Goal: Task Accomplishment & Management: Manage account settings

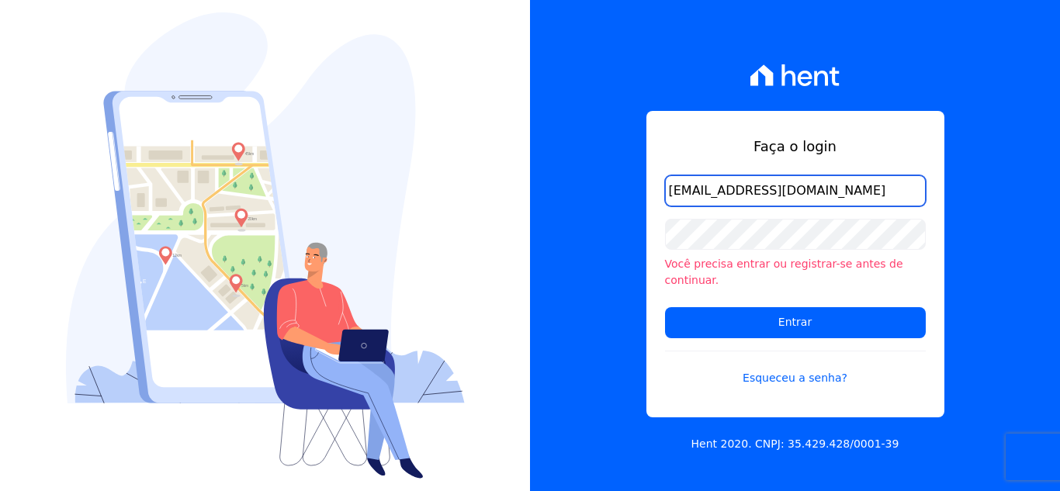
drag, startPoint x: 667, startPoint y: 199, endPoint x: 821, endPoint y: 200, distance: 153.6
click at [821, 200] on input "queziamendesjf@gmail.com" at bounding box center [795, 190] width 261 height 31
click at [671, 120] on div "Faça o login queziamendesjf@gmail.com Você precisa entrar ou registrar-se antes…" at bounding box center [795, 264] width 298 height 306
drag, startPoint x: 831, startPoint y: 195, endPoint x: 611, endPoint y: 182, distance: 220.7
click at [613, 182] on div "Faça o login queziamendesjf@gmail.com Você precisa entrar ou registrar-se antes…" at bounding box center [795, 245] width 530 height 491
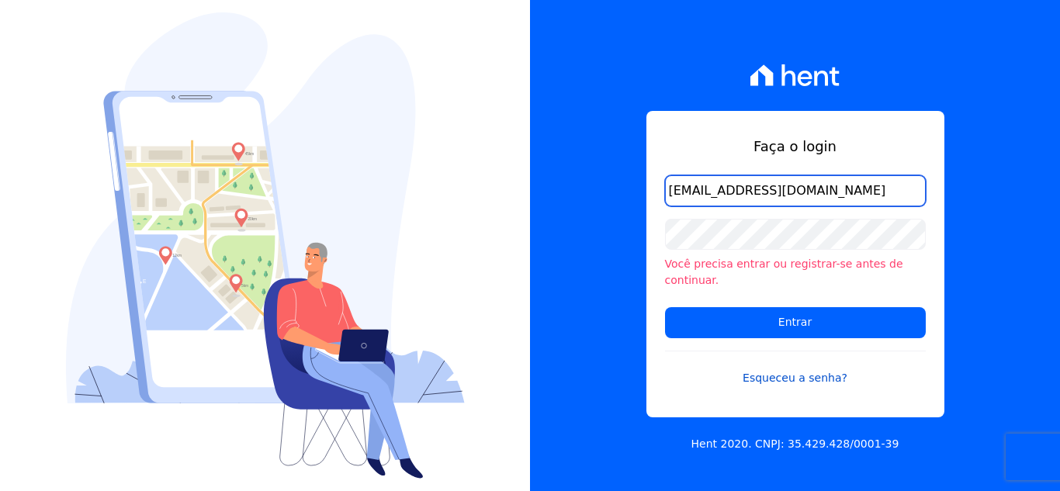
type input "[EMAIL_ADDRESS][DOMAIN_NAME]"
click at [783, 372] on link "Esqueceu a senha?" at bounding box center [795, 369] width 261 height 36
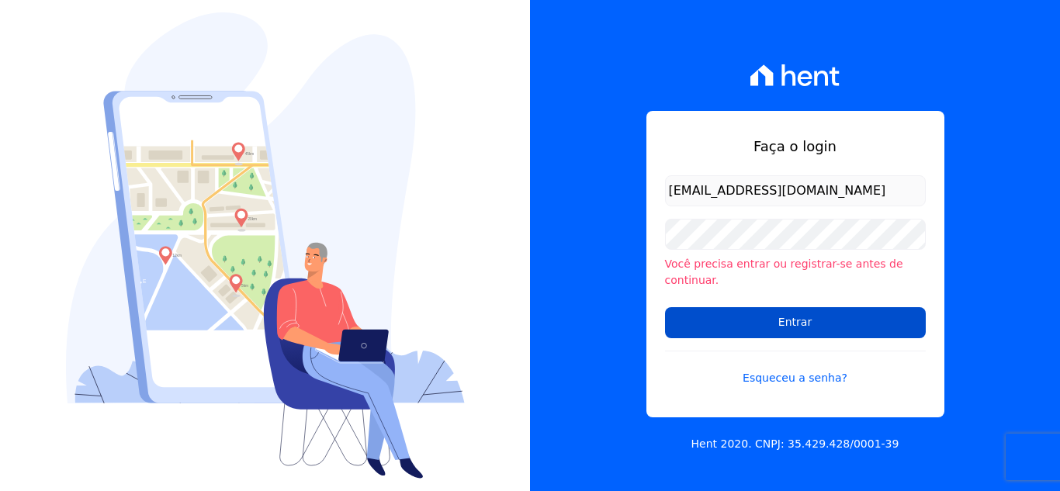
click at [785, 313] on input "Entrar" at bounding box center [795, 322] width 261 height 31
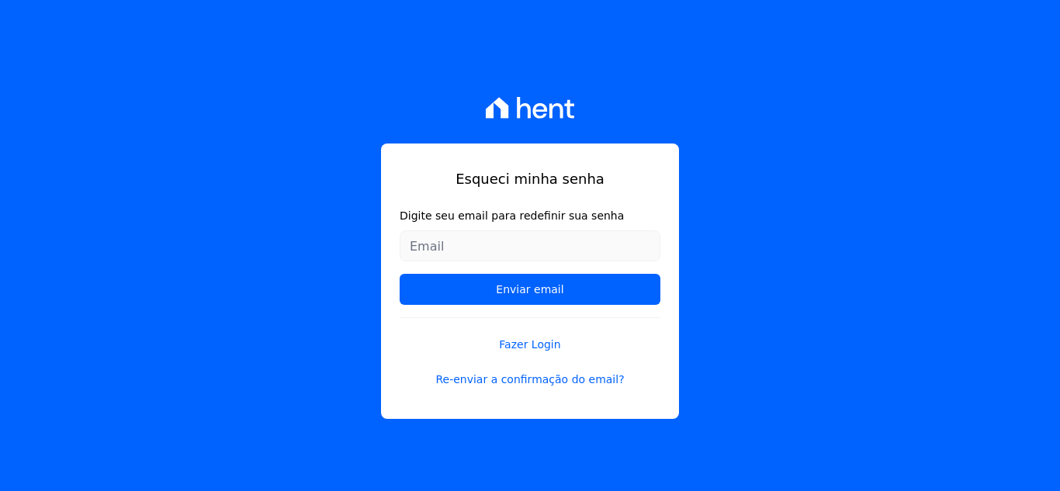
click at [542, 245] on input "Digite seu email para redefinir sua senha" at bounding box center [530, 245] width 261 height 31
type input "[EMAIL_ADDRESS][DOMAIN_NAME]"
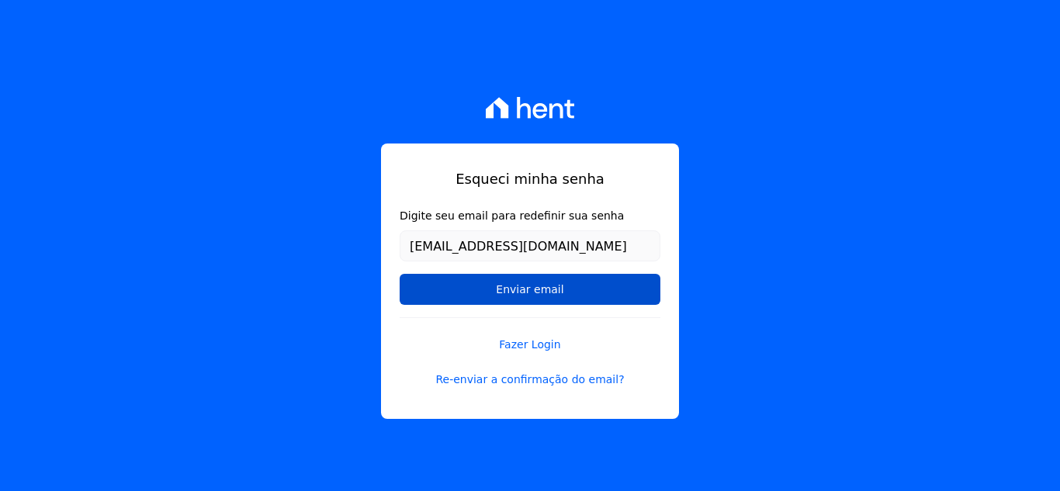
click at [518, 288] on input "Enviar email" at bounding box center [530, 289] width 261 height 31
click at [541, 289] on input "Enviar email" at bounding box center [530, 289] width 261 height 31
click at [507, 291] on input "Enviar email" at bounding box center [530, 289] width 261 height 31
click at [538, 281] on input "Enviar email" at bounding box center [530, 289] width 261 height 31
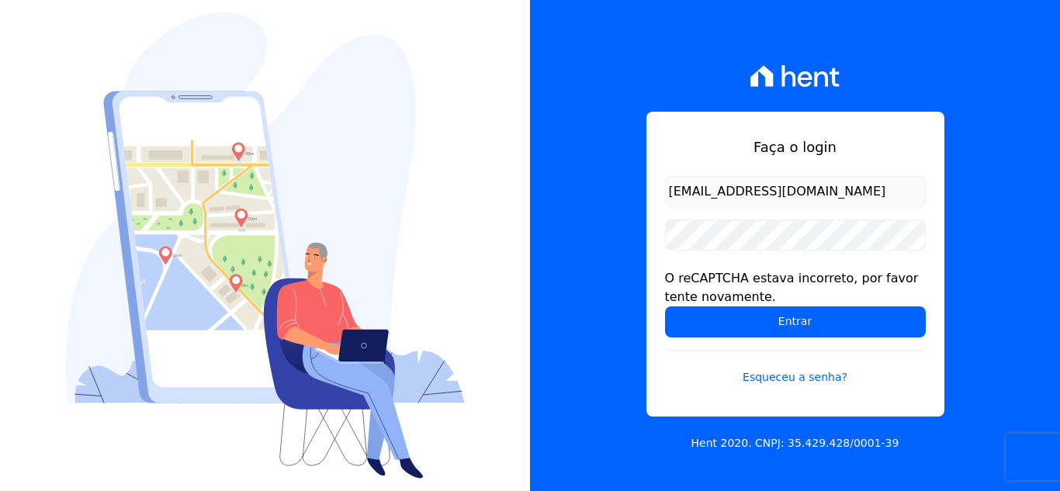
click at [646, 253] on div "Faça o login [EMAIL_ADDRESS][DOMAIN_NAME] O reCAPTCHA estava incorreto, por fav…" at bounding box center [795, 264] width 298 height 305
click at [765, 211] on form "[EMAIL_ADDRESS][DOMAIN_NAME] O reCAPTCHA estava incorreto, por favor tente nova…" at bounding box center [795, 290] width 261 height 228
drag, startPoint x: 645, startPoint y: 365, endPoint x: 656, endPoint y: 357, distance: 13.8
click at [647, 365] on div "Faça o login francianealvesb@outlook.com O reCAPTCHA estava incorreto, por favo…" at bounding box center [795, 245] width 530 height 491
click at [787, 377] on link "Esqueceu a senha?" at bounding box center [795, 368] width 261 height 36
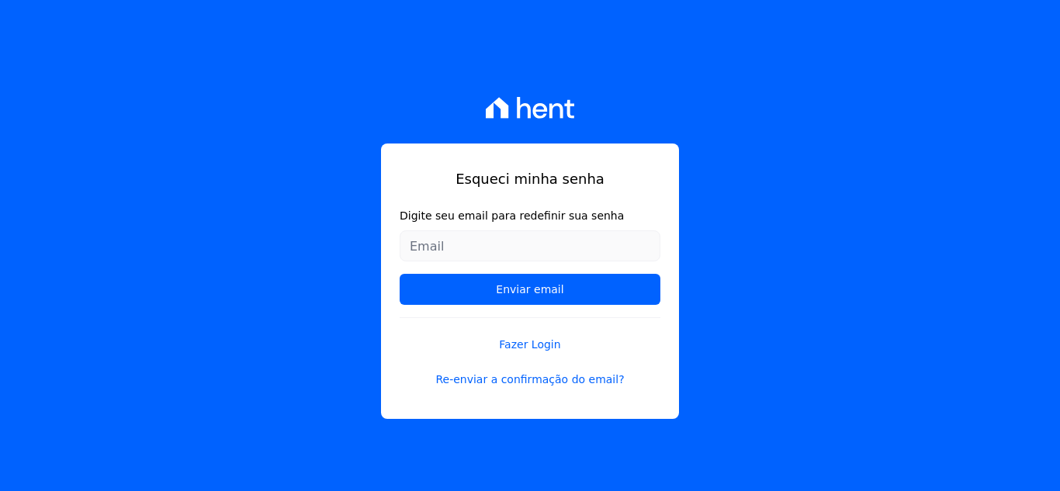
drag, startPoint x: 393, startPoint y: 334, endPoint x: 397, endPoint y: 319, distance: 15.5
click at [393, 334] on div "Esqueci minha senha Digite seu email para redefinir sua senha Enviar email Faze…" at bounding box center [530, 281] width 298 height 275
click at [454, 244] on input "Digite seu email para redefinir sua senha" at bounding box center [530, 245] width 261 height 31
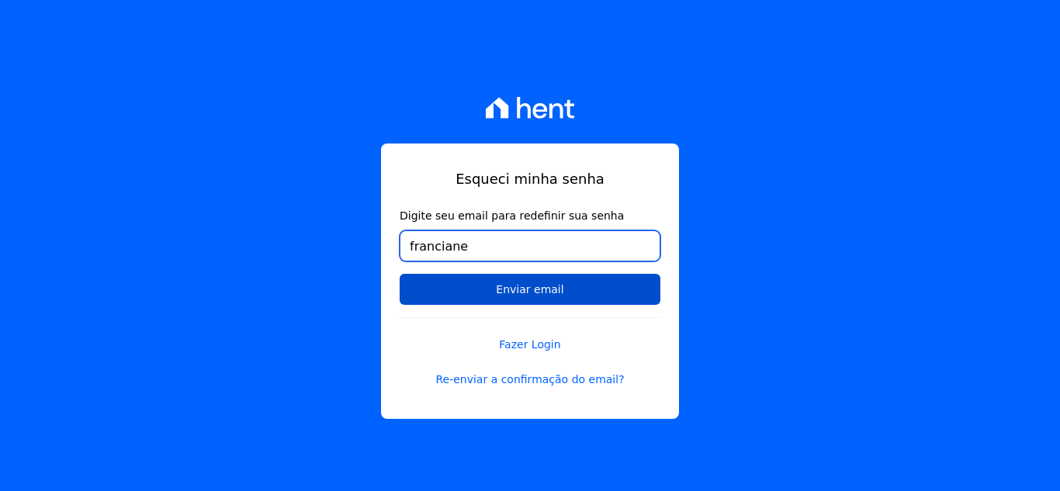
type input "[EMAIL_ADDRESS][DOMAIN_NAME]"
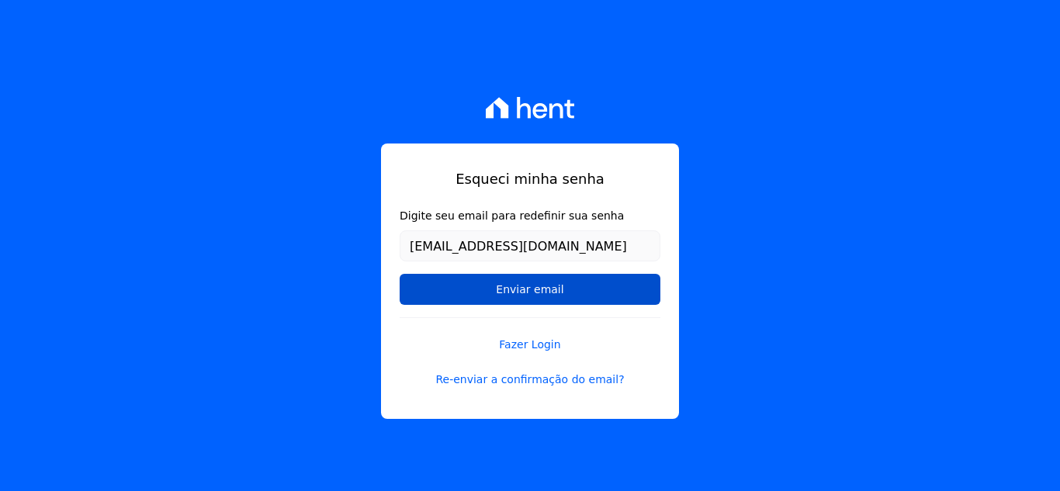
click at [524, 291] on input "Enviar email" at bounding box center [530, 289] width 261 height 31
click at [503, 293] on input "Enviar email" at bounding box center [530, 289] width 261 height 31
click at [545, 288] on input "Enviar email" at bounding box center [530, 289] width 261 height 31
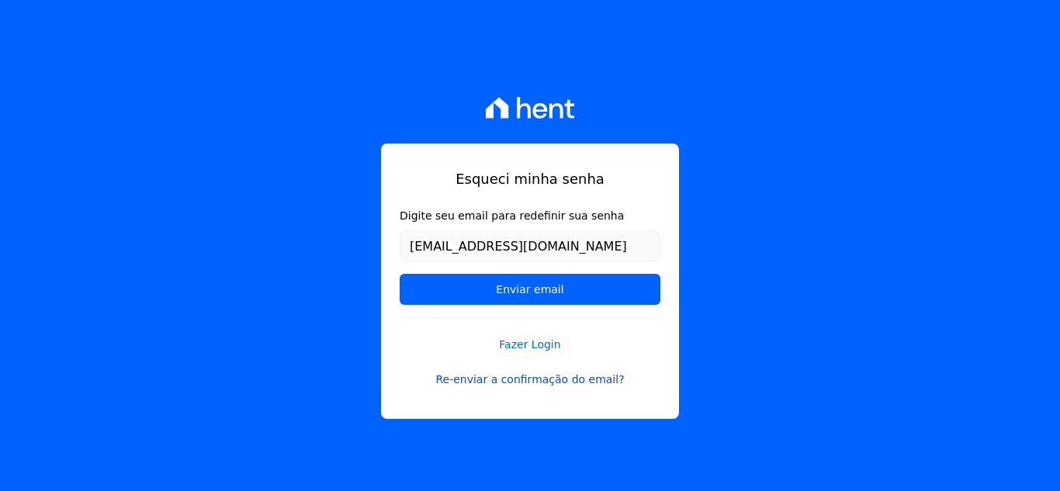
click at [527, 384] on link "Re-enviar a confirmação do email?" at bounding box center [530, 380] width 261 height 16
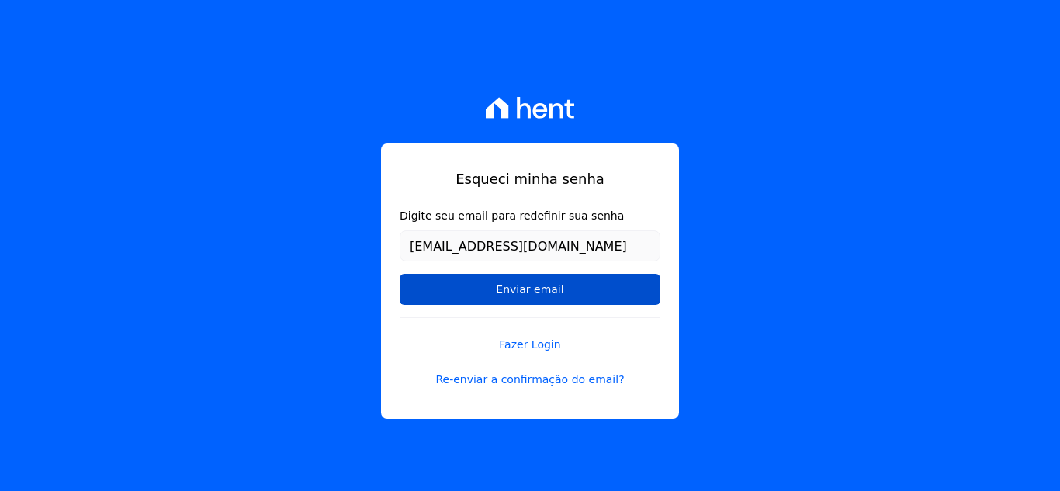
click at [507, 289] on input "Enviar email" at bounding box center [530, 289] width 261 height 31
click at [541, 295] on input "Enviar email" at bounding box center [530, 289] width 261 height 31
click at [539, 289] on input "Enviar email" at bounding box center [530, 289] width 261 height 31
click at [538, 282] on input "Enviar email" at bounding box center [530, 289] width 261 height 31
click at [555, 282] on input "Enviar email" at bounding box center [530, 289] width 261 height 31
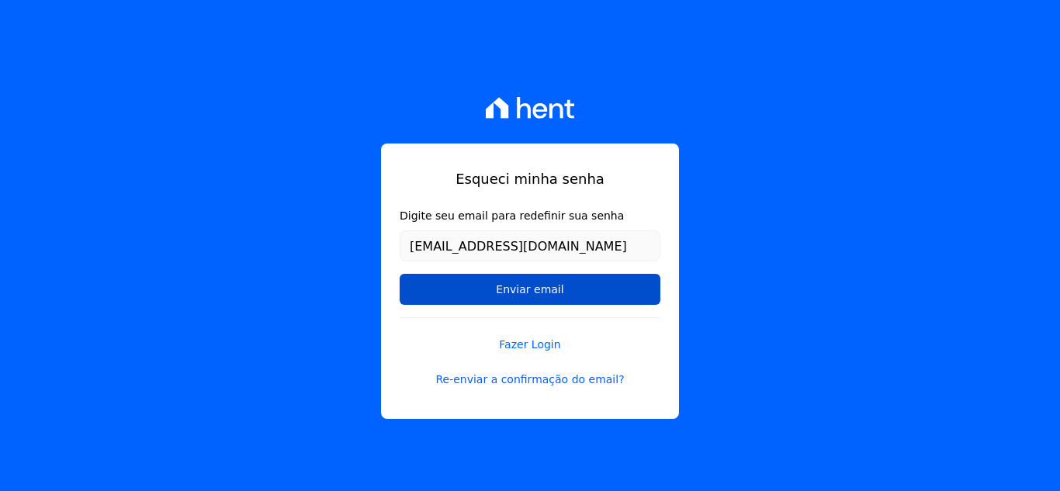
click at [539, 283] on input "Enviar email" at bounding box center [530, 289] width 261 height 31
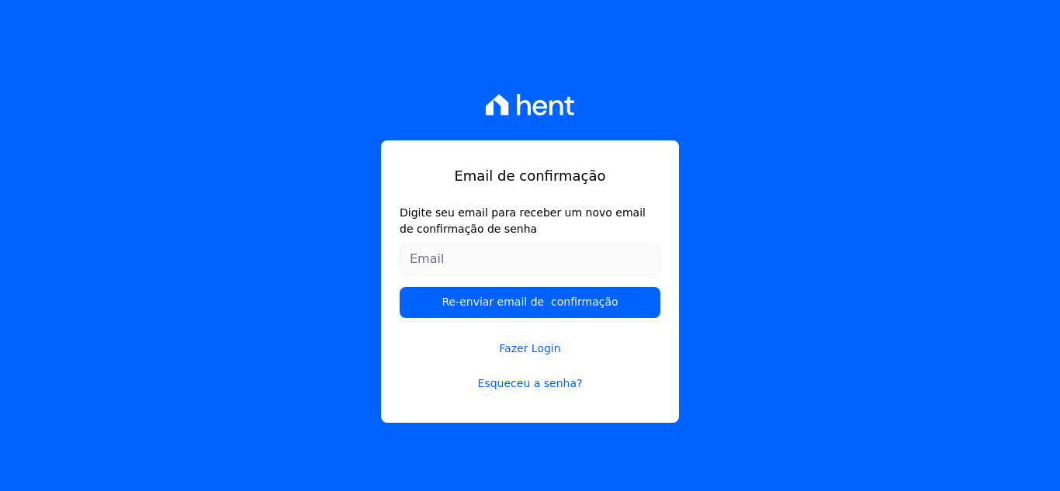
click at [515, 262] on input "Digite seu email para receber um novo email de confirmação de senha" at bounding box center [530, 259] width 261 height 31
click at [414, 351] on link "Fazer Login" at bounding box center [530, 339] width 261 height 36
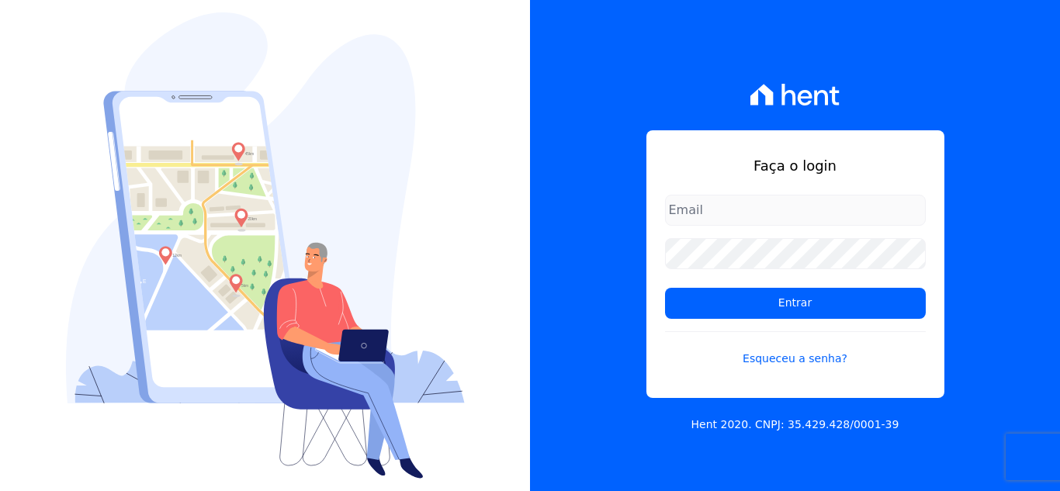
type input "[EMAIL_ADDRESS][DOMAIN_NAME]"
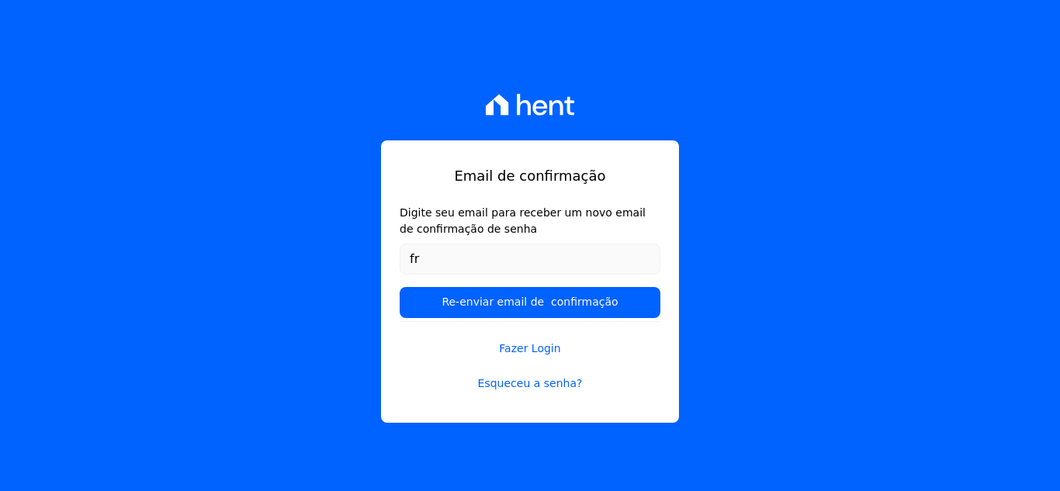
type input "[EMAIL_ADDRESS][DOMAIN_NAME]"
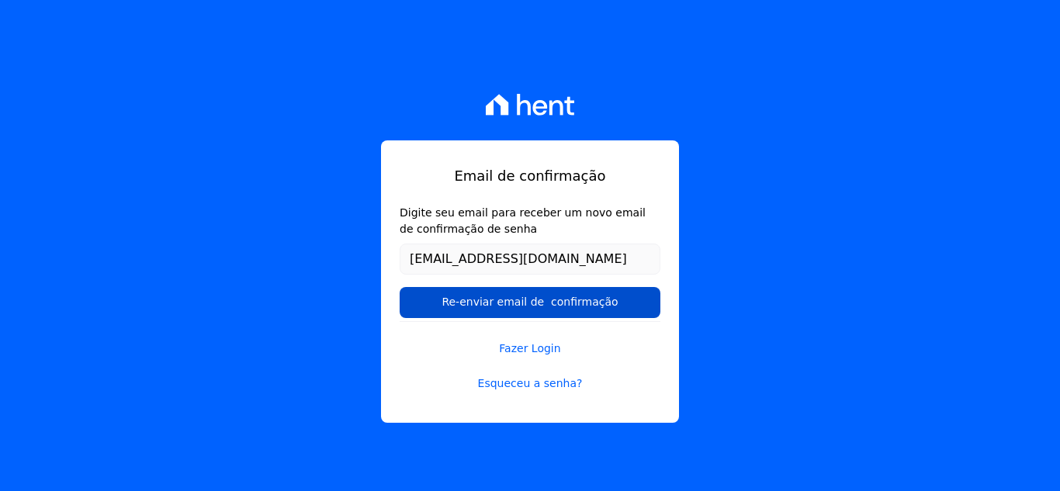
click at [479, 299] on input "Re-enviar email de confirmação" at bounding box center [530, 302] width 261 height 31
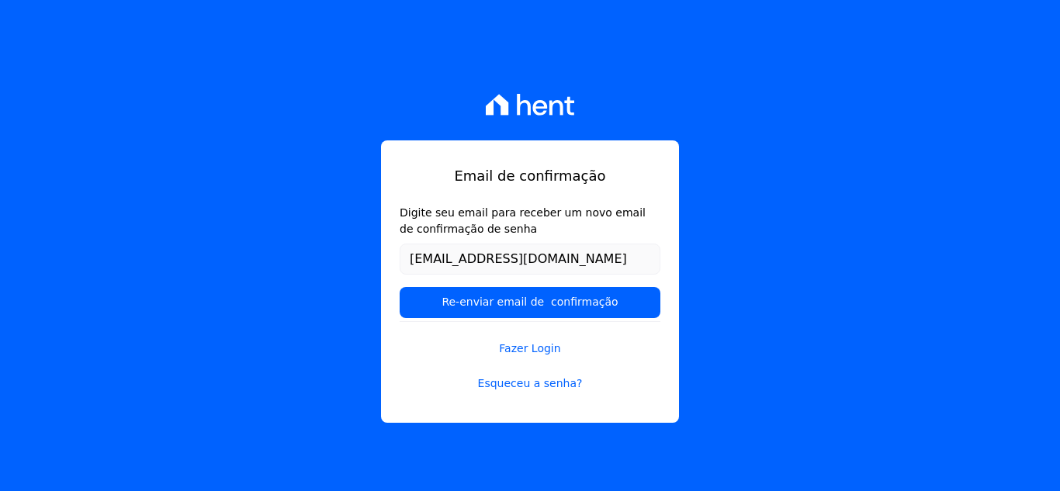
click at [581, 320] on form "Digite seu email para receber um novo email de confirmação de senha francianeal…" at bounding box center [530, 263] width 261 height 116
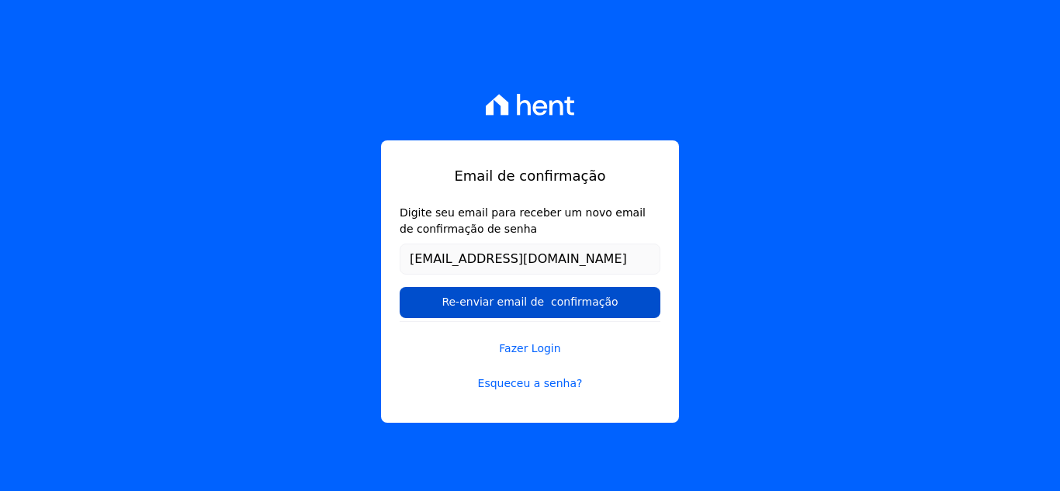
click at [580, 305] on input "Re-enviar email de confirmação" at bounding box center [530, 302] width 261 height 31
click at [576, 305] on input "Re-enviar email de confirmação" at bounding box center [530, 302] width 261 height 31
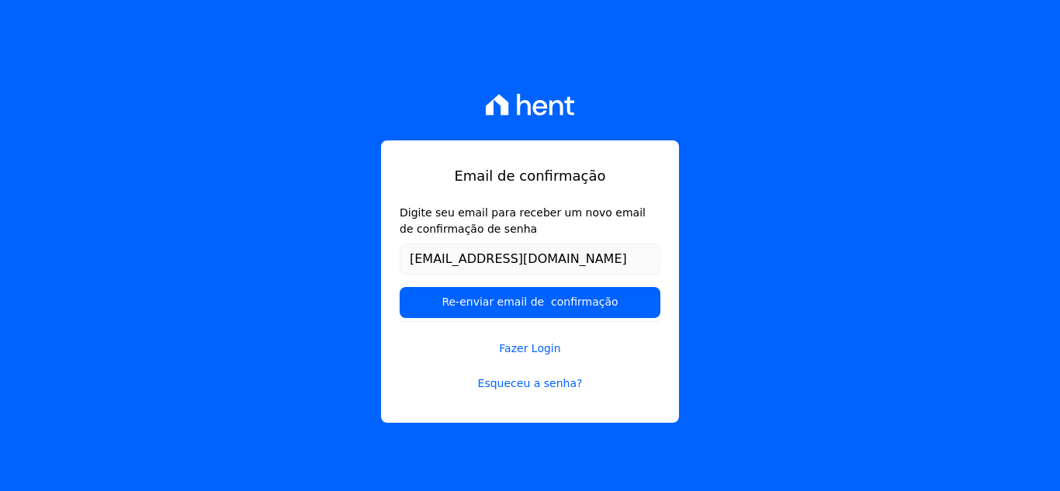
click at [552, 216] on label "Digite seu email para receber um novo email de confirmação de senha" at bounding box center [530, 221] width 261 height 33
click at [552, 244] on input "francianealvesb@outlook.com" at bounding box center [530, 259] width 261 height 31
click at [436, 264] on input "Digite seu email para receber um novo email de confirmação de senha" at bounding box center [530, 259] width 261 height 31
click at [455, 254] on input "Digite seu email para receber um novo email de confirmação de senha" at bounding box center [530, 259] width 261 height 31
type input "fr"
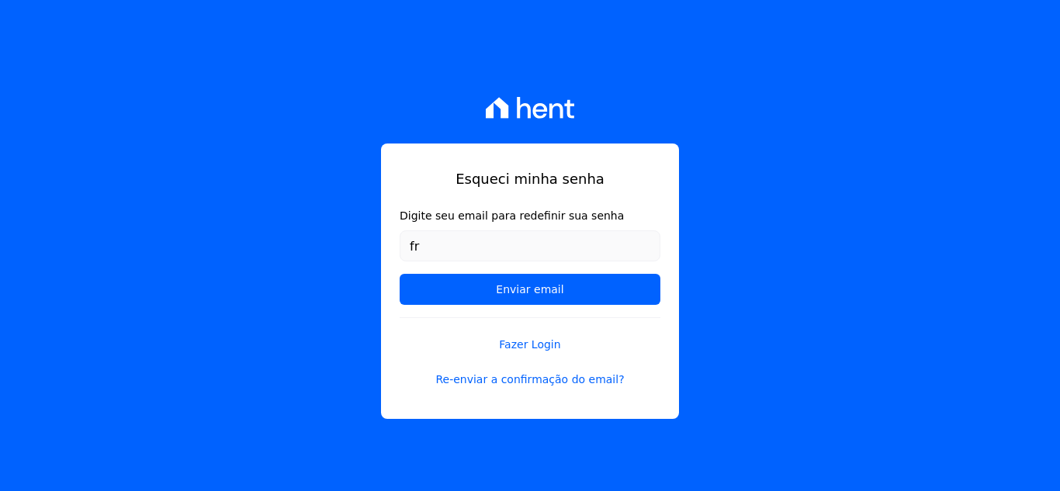
type input "[EMAIL_ADDRESS][DOMAIN_NAME]"
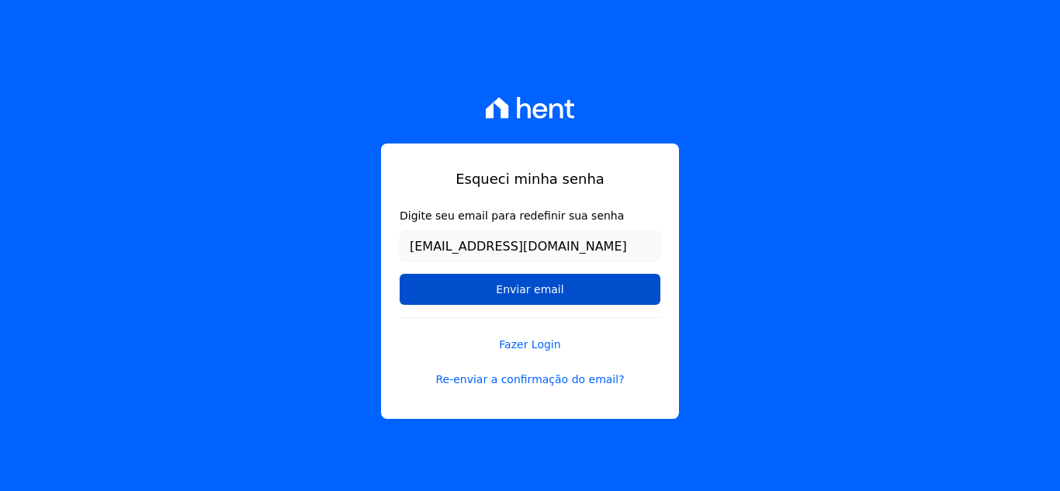
click at [545, 283] on input "Enviar email" at bounding box center [530, 289] width 261 height 31
click at [546, 293] on input "Enviar email" at bounding box center [530, 289] width 261 height 31
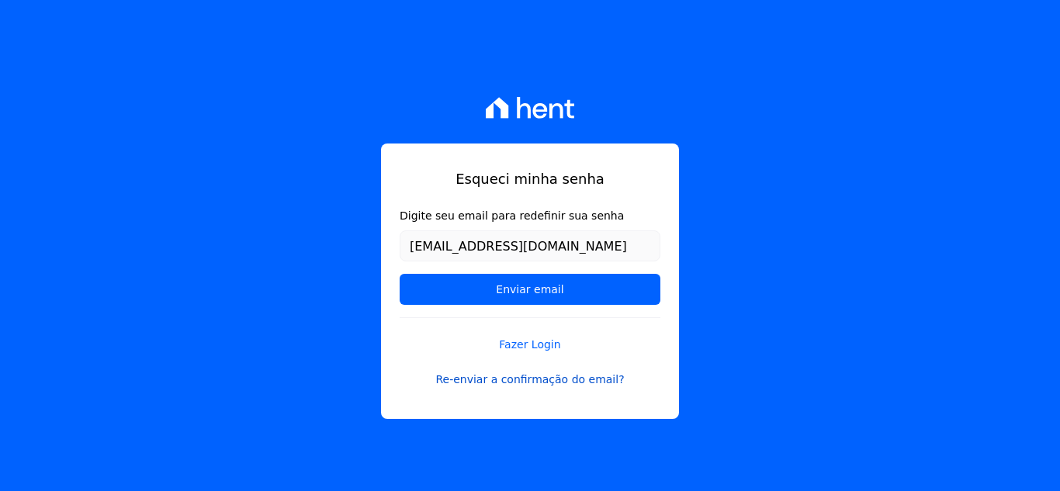
click at [543, 379] on link "Re-enviar a confirmação do email?" at bounding box center [530, 380] width 261 height 16
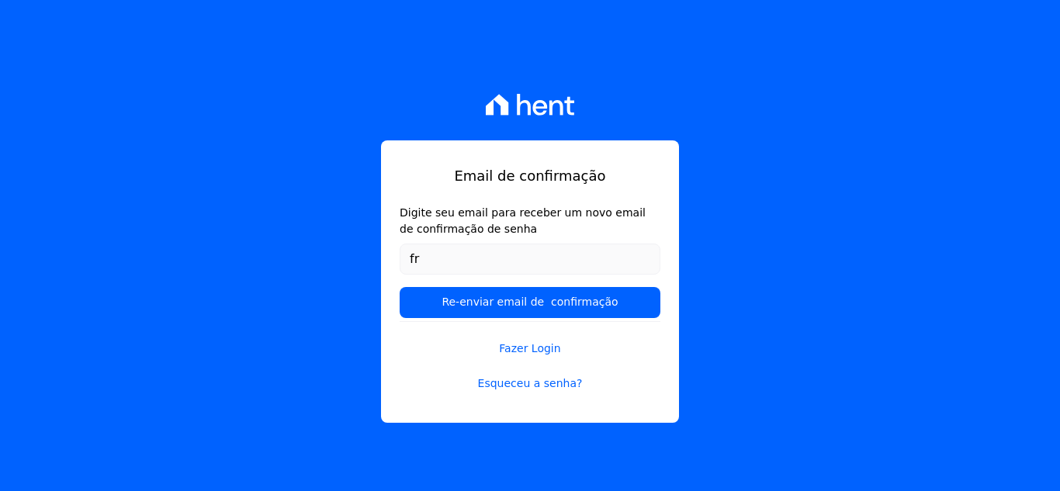
type input "[EMAIL_ADDRESS][DOMAIN_NAME]"
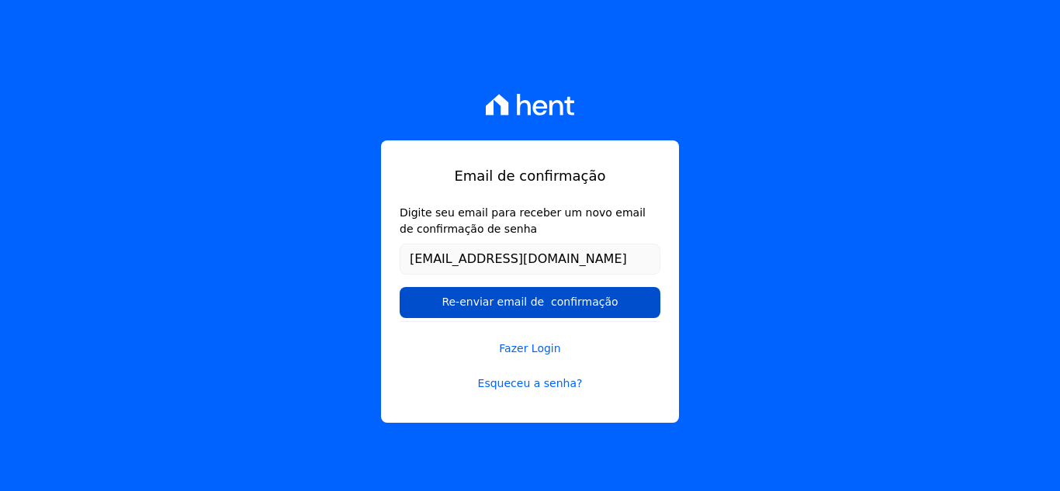
click at [510, 302] on input "Re-enviar email de confirmação" at bounding box center [530, 302] width 261 height 31
click at [521, 303] on input "Re-enviar email de confirmação" at bounding box center [530, 302] width 261 height 31
click at [542, 302] on input "Re-enviar email de confirmação" at bounding box center [530, 302] width 261 height 31
click at [515, 302] on input "Re-enviar email de confirmação" at bounding box center [530, 302] width 261 height 31
click at [582, 303] on input "Re-enviar email de confirmação" at bounding box center [530, 302] width 261 height 31
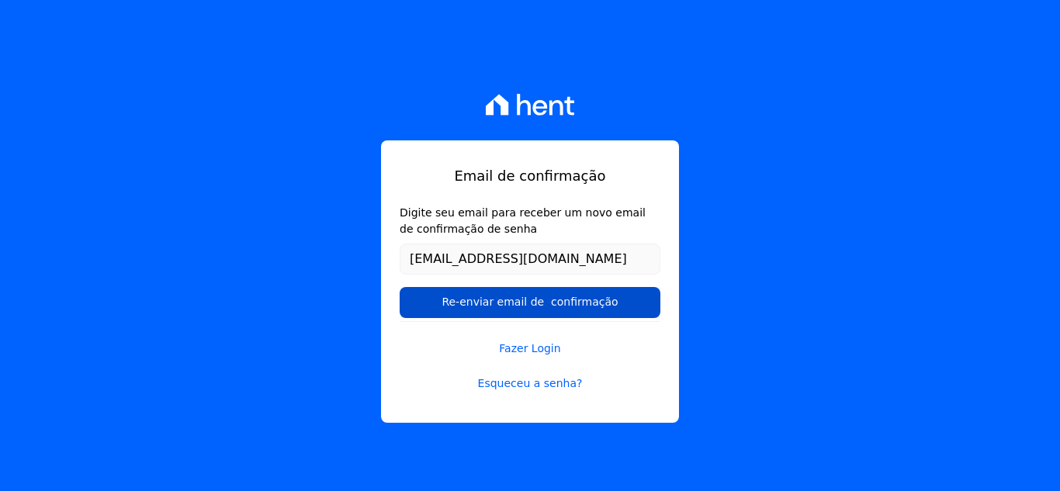
click at [622, 307] on input "Re-enviar email de confirmação" at bounding box center [530, 302] width 261 height 31
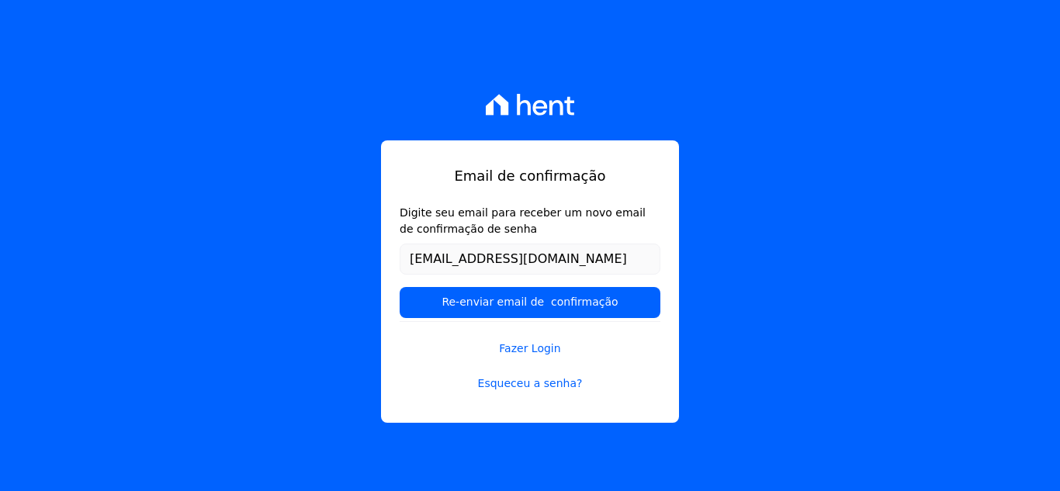
click at [227, 247] on div "Email de confirmação Digite seu email para receber um novo email de confirmação…" at bounding box center [530, 245] width 1060 height 491
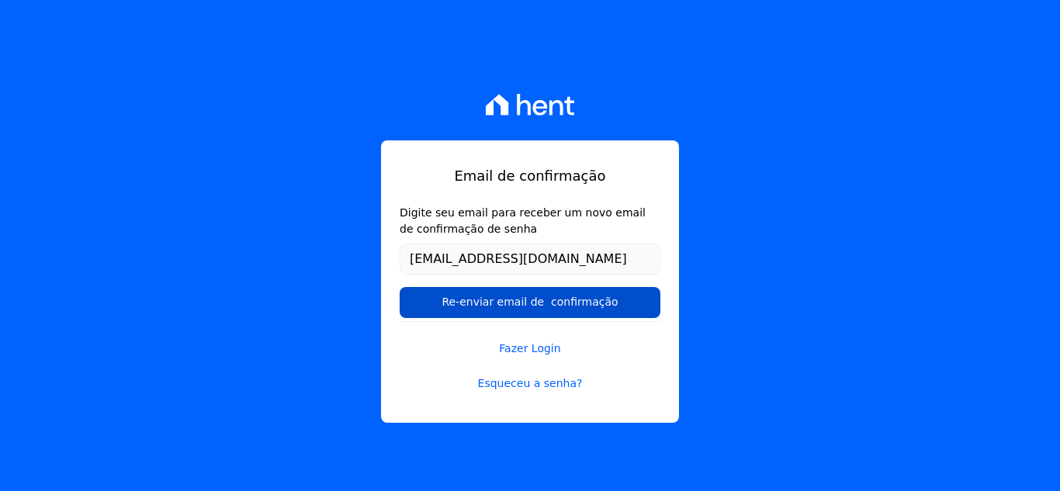
click at [607, 306] on input "Re-enviar email de confirmação" at bounding box center [530, 302] width 261 height 31
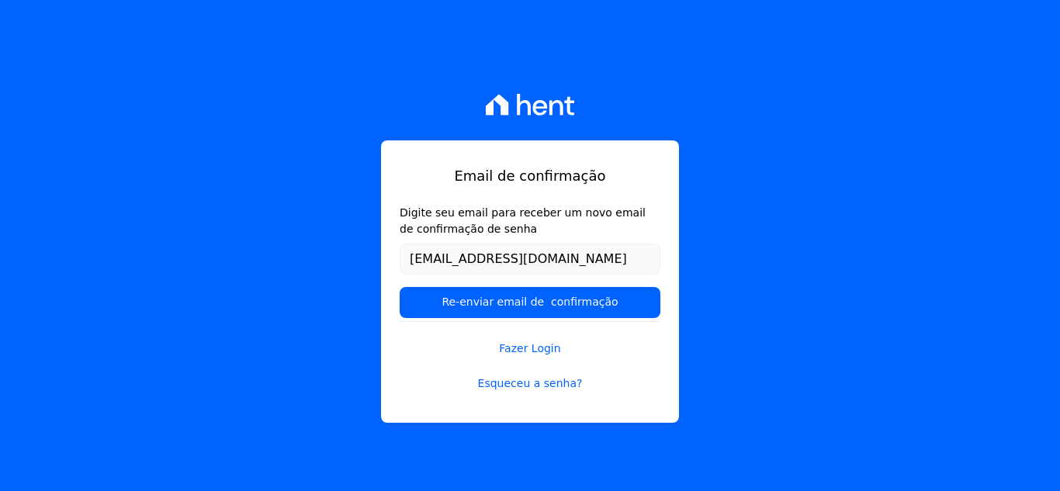
click at [326, 110] on div "Email de confirmação Digite seu email para receber um novo email de confirmação…" at bounding box center [530, 245] width 1060 height 491
click at [737, 263] on div "Email de confirmação Digite seu email para receber um novo email de confirmação…" at bounding box center [530, 245] width 1060 height 491
